Goal: Task Accomplishment & Management: Use online tool/utility

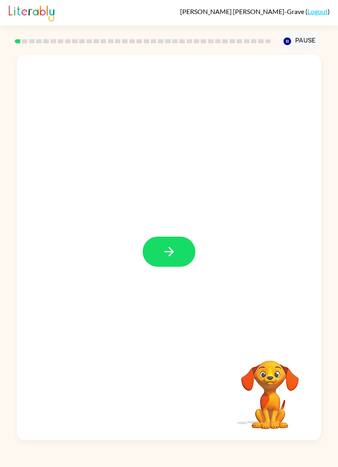
click at [174, 260] on button "button" at bounding box center [169, 252] width 53 height 30
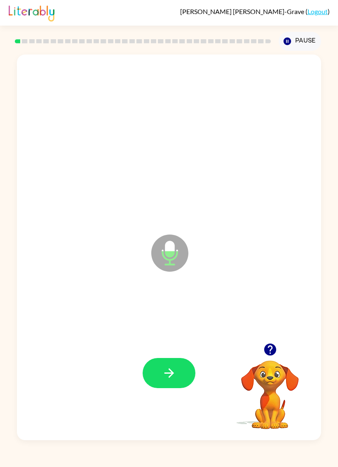
click at [179, 376] on button "button" at bounding box center [169, 373] width 53 height 30
click at [178, 367] on button "button" at bounding box center [169, 373] width 53 height 30
click at [166, 370] on icon "button" at bounding box center [169, 373] width 14 height 14
click at [175, 365] on button "button" at bounding box center [169, 373] width 53 height 30
click at [159, 371] on button "button" at bounding box center [169, 373] width 53 height 30
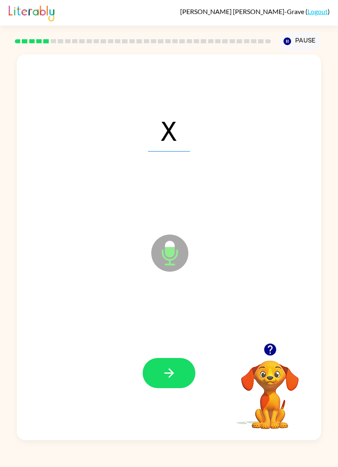
click at [167, 368] on icon "button" at bounding box center [169, 373] width 14 height 14
click at [166, 387] on button "button" at bounding box center [169, 373] width 53 height 30
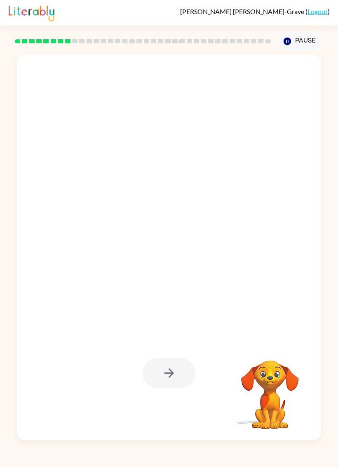
click at [156, 392] on div at bounding box center [169, 374] width 288 height 118
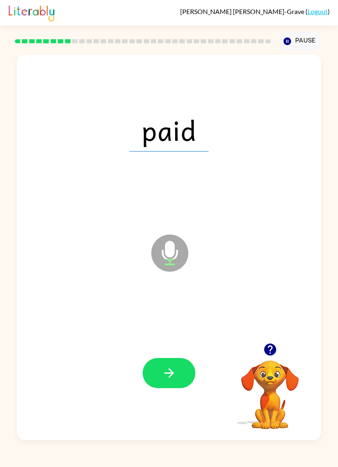
click at [179, 368] on button "button" at bounding box center [169, 373] width 53 height 30
click at [167, 376] on icon "button" at bounding box center [169, 373] width 14 height 14
click at [171, 379] on icon "button" at bounding box center [169, 373] width 14 height 14
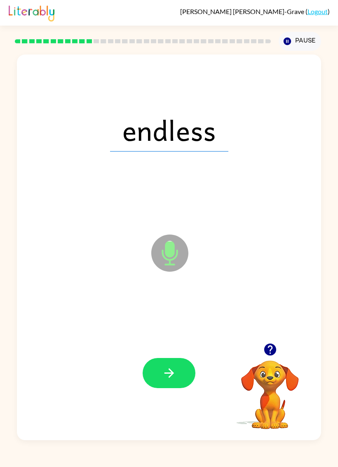
click at [164, 371] on icon "button" at bounding box center [169, 373] width 14 height 14
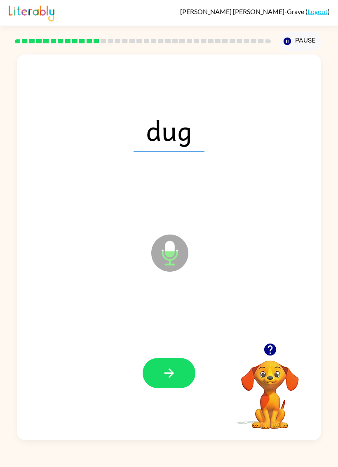
click at [172, 362] on button "button" at bounding box center [169, 373] width 53 height 30
click at [175, 372] on icon "button" at bounding box center [169, 373] width 14 height 14
click at [173, 375] on icon "button" at bounding box center [169, 373] width 14 height 14
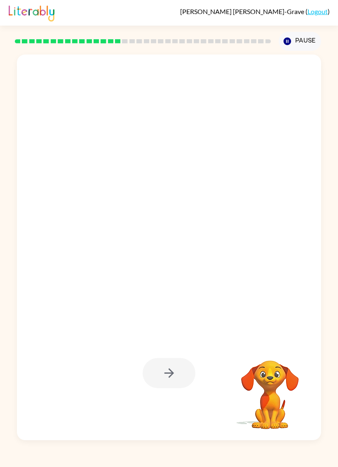
click at [104, 461] on div "Rafael Cantu-Grave ( Logout ) Pause Pause Your browser must support playing .mp…" at bounding box center [169, 233] width 338 height 467
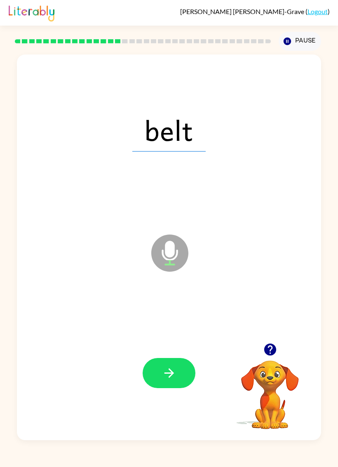
click at [170, 380] on icon "button" at bounding box center [169, 373] width 14 height 14
click at [168, 363] on button "button" at bounding box center [169, 373] width 53 height 30
click at [177, 381] on button "button" at bounding box center [169, 373] width 53 height 30
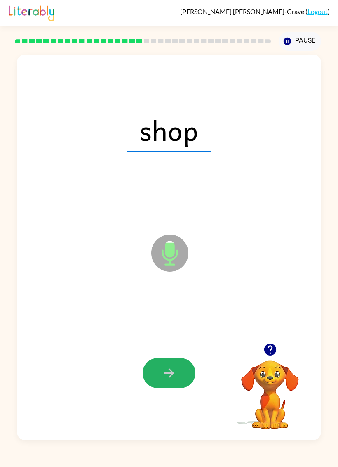
click at [187, 364] on button "button" at bounding box center [169, 373] width 53 height 30
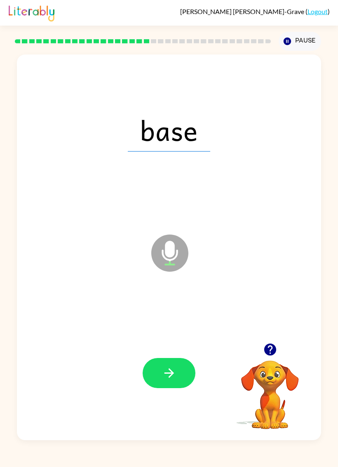
click at [178, 379] on button "button" at bounding box center [169, 373] width 53 height 30
click at [177, 378] on button "button" at bounding box center [169, 373] width 53 height 30
click at [179, 384] on button "button" at bounding box center [169, 373] width 53 height 30
click at [182, 371] on button "button" at bounding box center [169, 373] width 53 height 30
click at [180, 375] on button "button" at bounding box center [169, 373] width 53 height 30
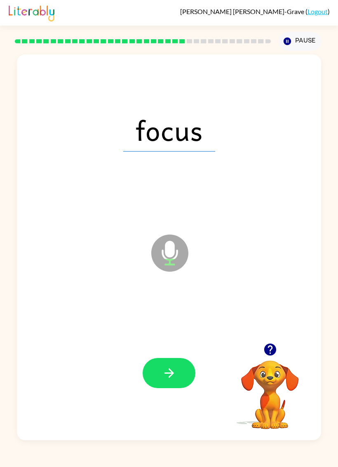
click at [175, 399] on div at bounding box center [169, 374] width 288 height 118
click at [147, 381] on button "button" at bounding box center [169, 373] width 53 height 30
click at [183, 385] on button "button" at bounding box center [169, 373] width 53 height 30
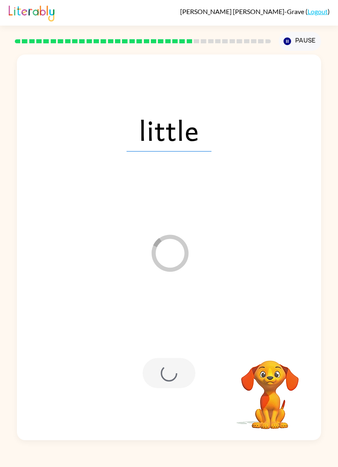
click at [188, 376] on div at bounding box center [169, 373] width 53 height 30
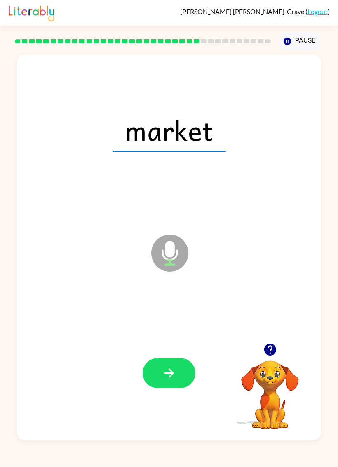
click at [184, 378] on button "button" at bounding box center [169, 373] width 53 height 30
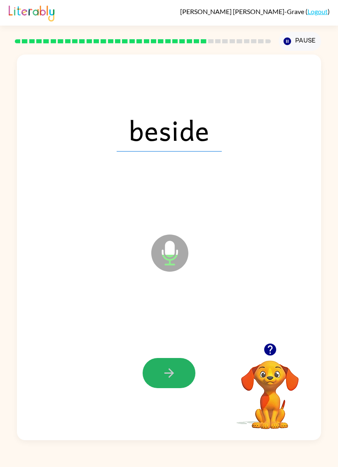
click at [182, 379] on button "button" at bounding box center [169, 373] width 53 height 30
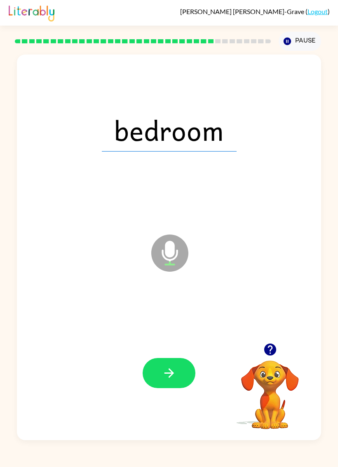
click at [167, 379] on icon "button" at bounding box center [169, 373] width 14 height 14
click at [174, 370] on icon "button" at bounding box center [169, 373] width 14 height 14
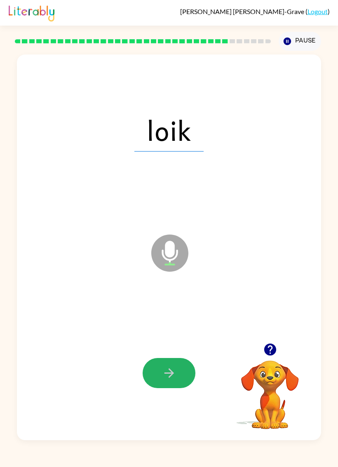
click at [182, 367] on button "button" at bounding box center [169, 373] width 53 height 30
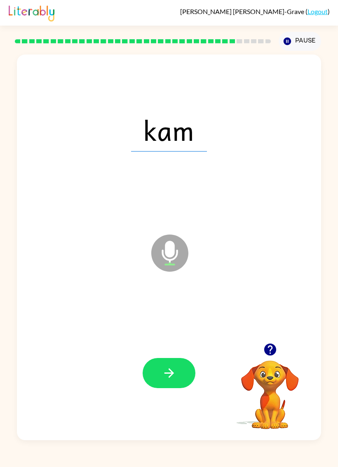
click at [160, 370] on button "button" at bounding box center [169, 373] width 53 height 30
click at [150, 378] on button "button" at bounding box center [169, 373] width 53 height 30
click at [156, 371] on button "button" at bounding box center [169, 373] width 53 height 30
click at [168, 375] on icon "button" at bounding box center [169, 373] width 14 height 14
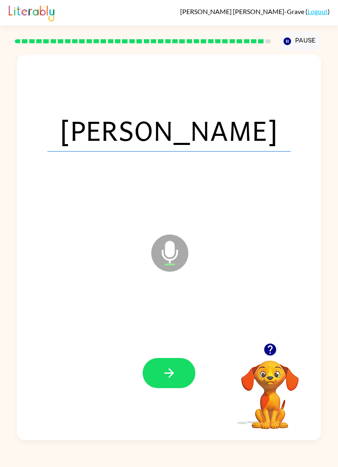
click at [164, 381] on button "button" at bounding box center [169, 373] width 53 height 30
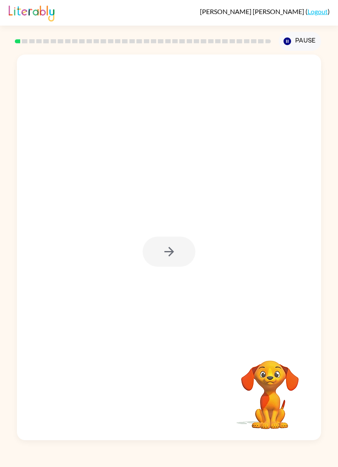
click at [189, 249] on div at bounding box center [169, 252] width 53 height 30
click at [149, 246] on button "button" at bounding box center [169, 252] width 53 height 30
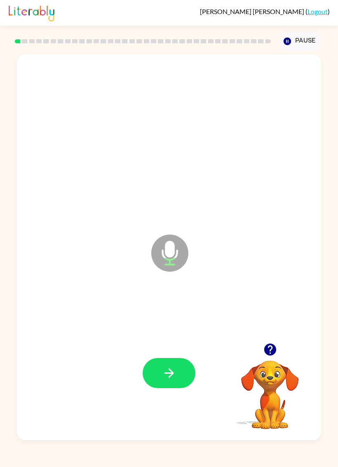
click at [183, 366] on button "button" at bounding box center [169, 373] width 53 height 30
click at [173, 365] on button "button" at bounding box center [169, 373] width 53 height 30
click at [176, 372] on icon "button" at bounding box center [169, 373] width 14 height 14
click at [172, 369] on icon "button" at bounding box center [169, 373] width 14 height 14
click at [186, 372] on button "button" at bounding box center [169, 373] width 53 height 30
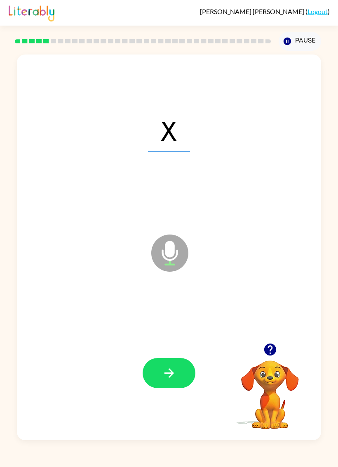
click at [172, 380] on icon "button" at bounding box center [169, 373] width 14 height 14
click at [184, 363] on button "button" at bounding box center [169, 373] width 53 height 30
click at [172, 378] on icon "button" at bounding box center [169, 373] width 14 height 14
click at [171, 374] on icon "button" at bounding box center [168, 372] width 9 height 9
click at [167, 379] on icon "button" at bounding box center [169, 373] width 14 height 14
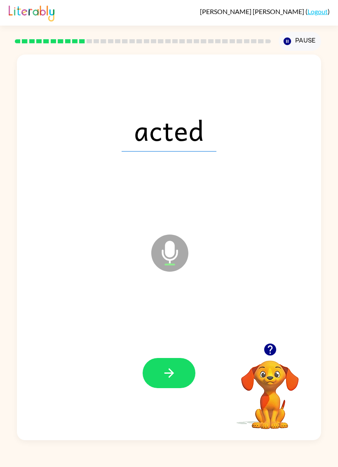
click at [188, 371] on button "button" at bounding box center [169, 373] width 53 height 30
click at [172, 370] on icon "button" at bounding box center [169, 373] width 14 height 14
click at [175, 369] on icon "button" at bounding box center [169, 373] width 14 height 14
click at [174, 376] on icon "button" at bounding box center [169, 373] width 14 height 14
click at [184, 365] on button "button" at bounding box center [169, 373] width 53 height 30
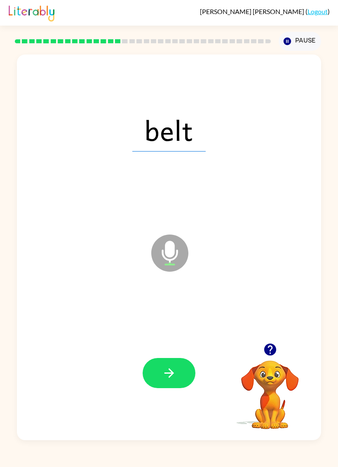
click at [163, 378] on icon "button" at bounding box center [169, 373] width 14 height 14
click at [173, 369] on icon "button" at bounding box center [169, 373] width 14 height 14
click at [175, 376] on icon "button" at bounding box center [169, 373] width 14 height 14
click at [172, 374] on icon "button" at bounding box center [168, 372] width 9 height 9
click at [168, 364] on button "button" at bounding box center [169, 373] width 53 height 30
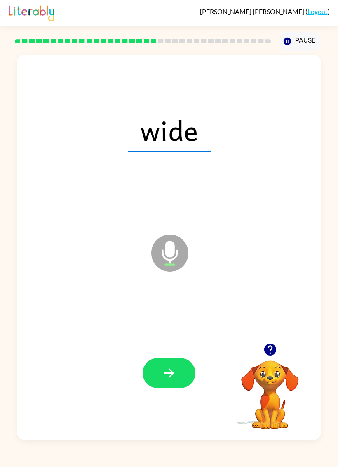
click at [173, 363] on button "button" at bounding box center [169, 373] width 53 height 30
click at [176, 367] on icon "button" at bounding box center [169, 373] width 14 height 14
click at [168, 372] on icon "button" at bounding box center [169, 373] width 14 height 14
click at [178, 368] on button "button" at bounding box center [169, 373] width 53 height 30
click at [175, 369] on icon "button" at bounding box center [169, 373] width 14 height 14
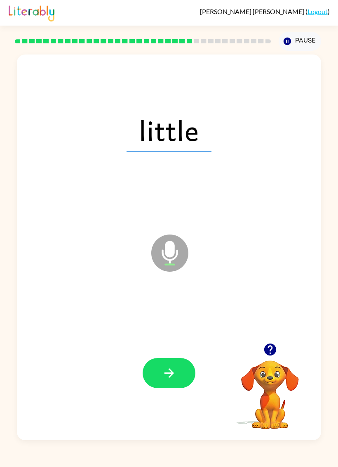
click at [173, 372] on icon "button" at bounding box center [168, 372] width 9 height 9
click at [179, 376] on button "button" at bounding box center [169, 373] width 53 height 30
click at [183, 374] on button "button" at bounding box center [169, 373] width 53 height 30
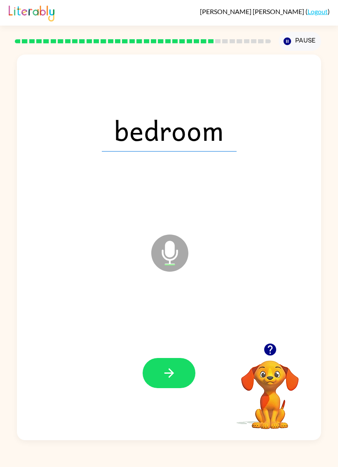
click at [168, 372] on icon "button" at bounding box center [169, 373] width 14 height 14
click at [175, 365] on button "button" at bounding box center [169, 373] width 53 height 30
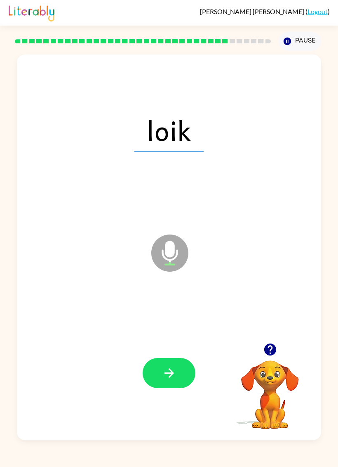
click at [164, 381] on button "button" at bounding box center [169, 373] width 53 height 30
click at [177, 366] on button "button" at bounding box center [169, 373] width 53 height 30
click at [169, 369] on icon "button" at bounding box center [169, 373] width 14 height 14
click at [170, 371] on icon "button" at bounding box center [169, 373] width 14 height 14
click at [170, 374] on icon "button" at bounding box center [168, 372] width 9 height 9
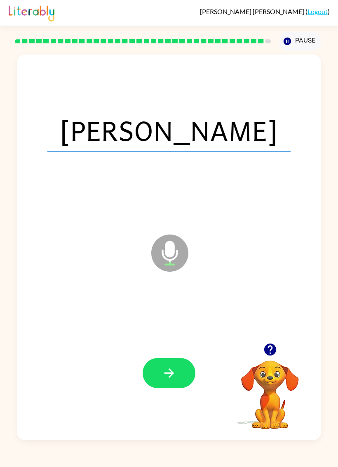
click at [168, 382] on button "button" at bounding box center [169, 373] width 53 height 30
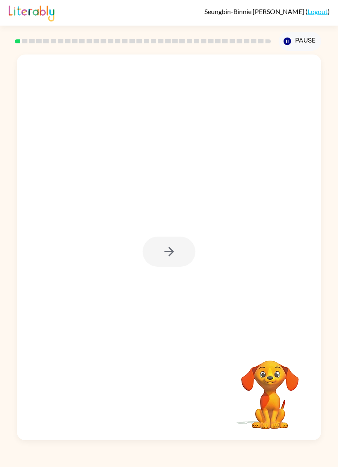
click at [175, 251] on div at bounding box center [169, 252] width 53 height 30
click at [181, 256] on button "button" at bounding box center [169, 252] width 53 height 30
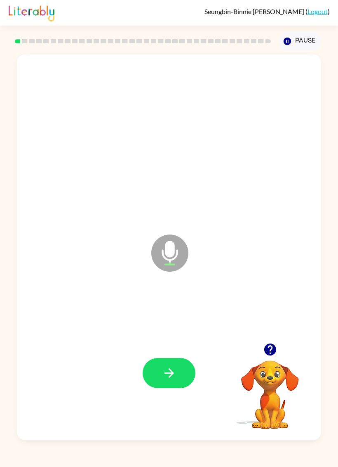
click at [164, 365] on button "button" at bounding box center [169, 373] width 53 height 30
click at [173, 377] on icon "button" at bounding box center [169, 373] width 14 height 14
click at [158, 383] on button "button" at bounding box center [169, 373] width 53 height 30
click at [176, 370] on icon "button" at bounding box center [169, 373] width 14 height 14
click at [166, 366] on icon "button" at bounding box center [169, 373] width 14 height 14
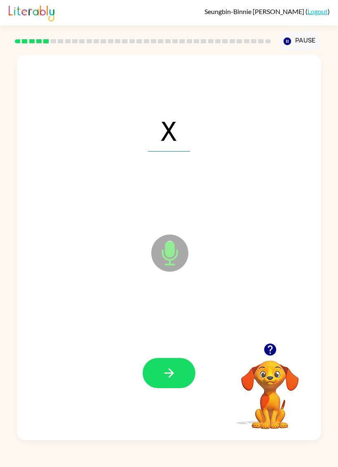
click at [173, 368] on icon "button" at bounding box center [169, 373] width 14 height 14
click at [162, 372] on icon "button" at bounding box center [169, 373] width 14 height 14
click at [163, 370] on icon "button" at bounding box center [169, 373] width 14 height 14
click at [168, 372] on icon "button" at bounding box center [169, 373] width 14 height 14
click at [166, 372] on icon "button" at bounding box center [169, 373] width 14 height 14
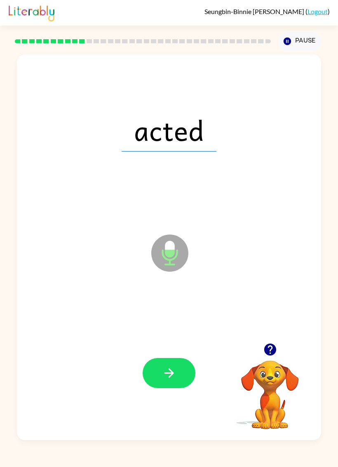
click at [174, 381] on button "button" at bounding box center [169, 373] width 53 height 30
click at [178, 383] on button "button" at bounding box center [169, 373] width 53 height 30
click at [173, 371] on icon "button" at bounding box center [169, 373] width 14 height 14
click at [180, 366] on button "button" at bounding box center [169, 373] width 53 height 30
click at [180, 384] on button "button" at bounding box center [169, 373] width 53 height 30
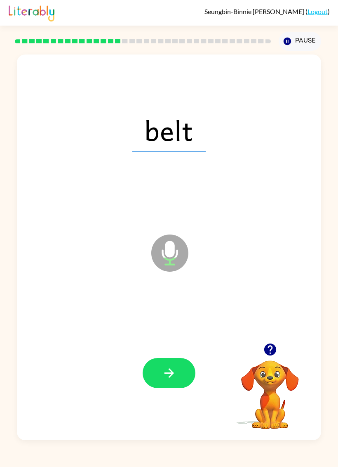
click at [179, 370] on button "button" at bounding box center [169, 373] width 53 height 30
click at [180, 370] on button "button" at bounding box center [169, 373] width 53 height 30
click at [174, 371] on icon "button" at bounding box center [169, 373] width 14 height 14
click at [172, 375] on icon "button" at bounding box center [168, 372] width 9 height 9
click at [176, 372] on icon "button" at bounding box center [169, 373] width 14 height 14
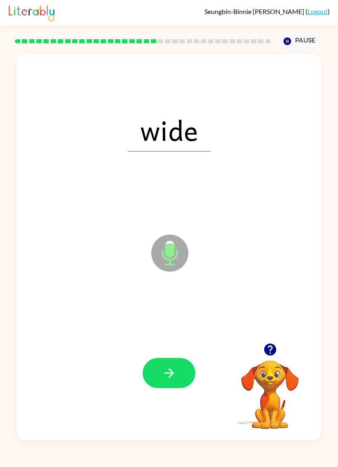
click at [175, 369] on icon "button" at bounding box center [169, 373] width 14 height 14
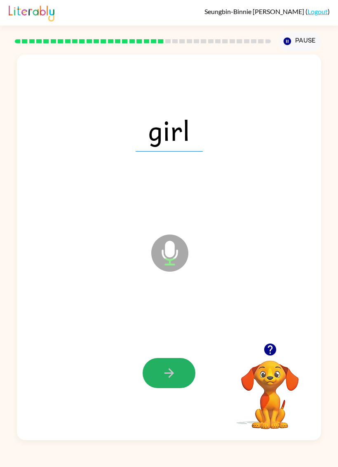
click at [171, 373] on icon "button" at bounding box center [169, 373] width 14 height 14
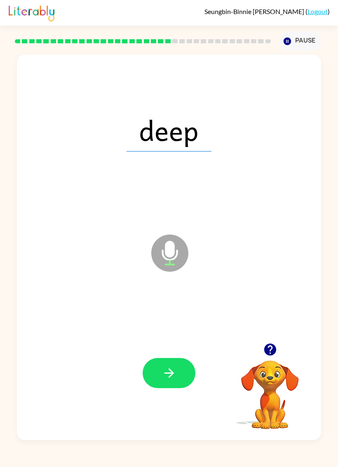
click at [176, 372] on icon "button" at bounding box center [169, 373] width 14 height 14
click at [167, 364] on button "button" at bounding box center [169, 373] width 53 height 30
click at [171, 374] on icon "button" at bounding box center [168, 372] width 9 height 9
click at [173, 378] on icon "button" at bounding box center [169, 373] width 14 height 14
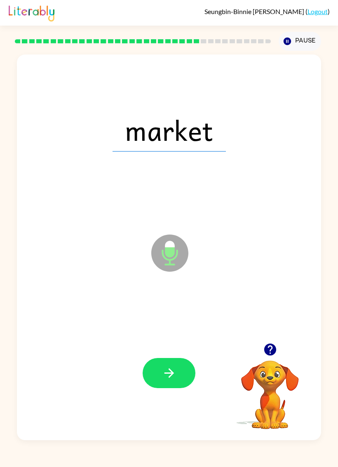
click at [165, 372] on icon "button" at bounding box center [169, 373] width 14 height 14
click at [177, 365] on button "button" at bounding box center [169, 373] width 53 height 30
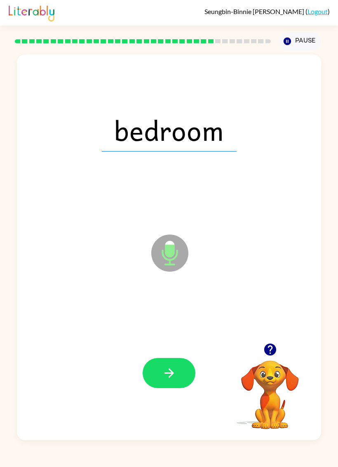
click at [171, 372] on icon "button" at bounding box center [168, 372] width 9 height 9
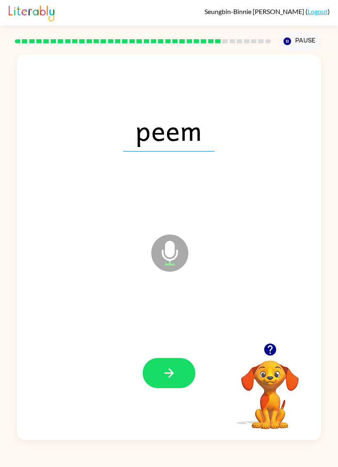
click at [170, 369] on icon "button" at bounding box center [169, 373] width 14 height 14
click at [171, 374] on icon "button" at bounding box center [168, 372] width 9 height 9
click at [161, 385] on button "button" at bounding box center [169, 373] width 53 height 30
click at [145, 377] on button "button" at bounding box center [169, 373] width 53 height 30
click at [157, 367] on button "button" at bounding box center [169, 373] width 53 height 30
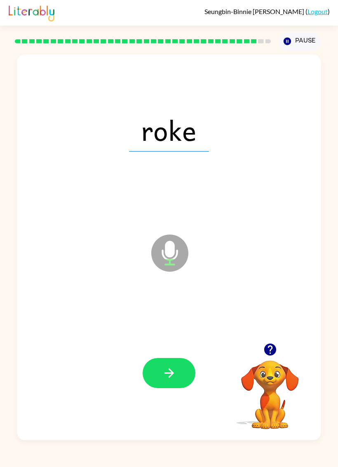
click at [166, 366] on icon "button" at bounding box center [169, 373] width 14 height 14
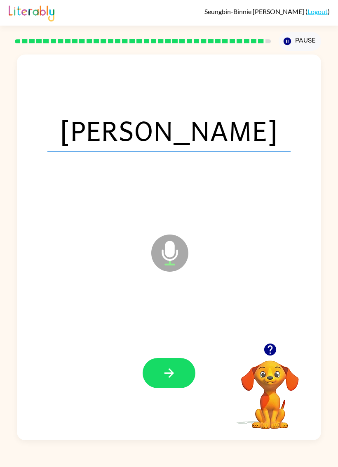
click at [167, 369] on icon "button" at bounding box center [169, 373] width 14 height 14
